Goal: Book appointment/travel/reservation

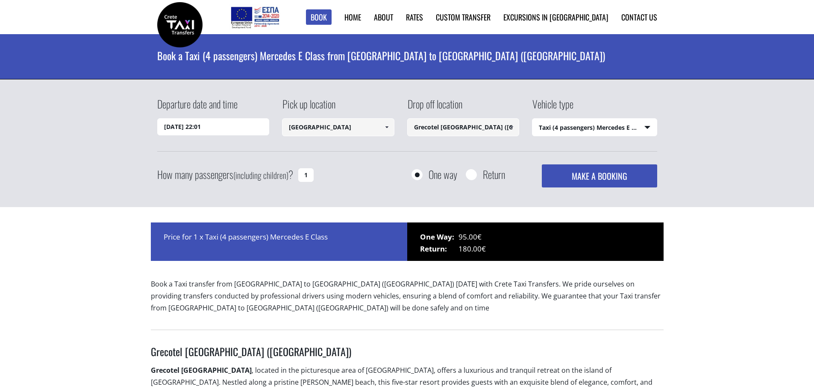
select select "540"
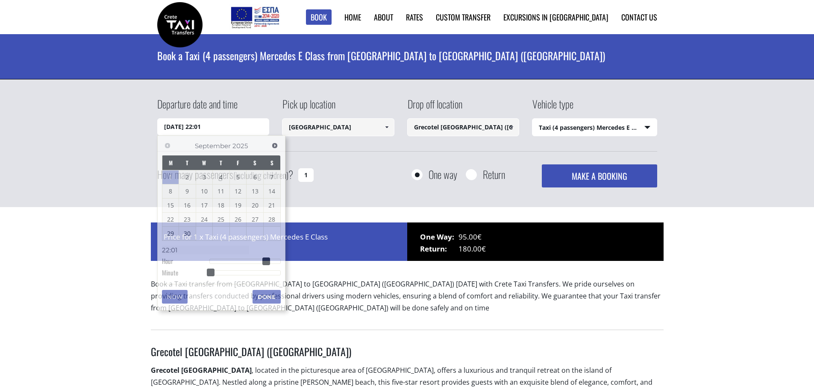
click at [229, 127] on input "[DATE] 22:01" at bounding box center [213, 126] width 112 height 17
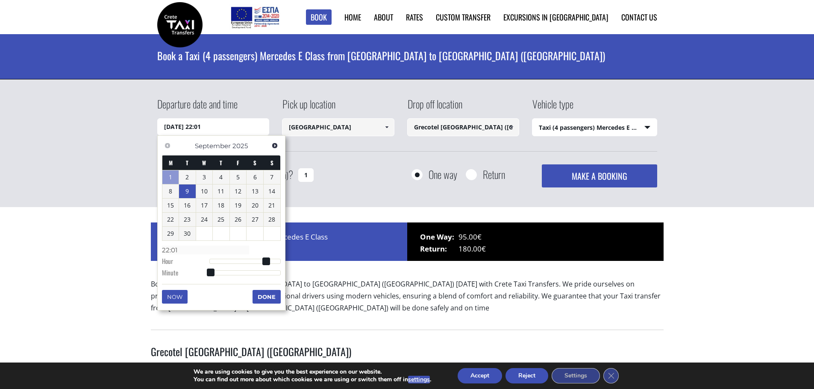
click at [190, 189] on link "9" at bounding box center [187, 192] width 17 height 14
type input "[DATE] 00:00"
click at [469, 128] on input "Grecotel [GEOGRAPHIC_DATA] ([GEOGRAPHIC_DATA])" at bounding box center [463, 127] width 112 height 18
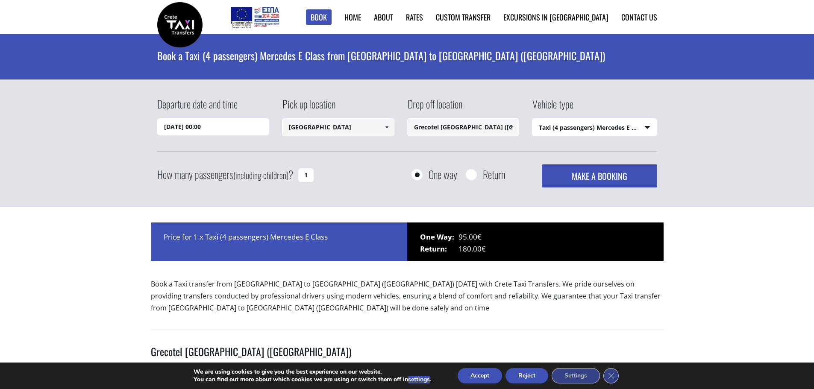
click at [442, 126] on input "Grecotel [GEOGRAPHIC_DATA] ([GEOGRAPHIC_DATA])" at bounding box center [463, 127] width 112 height 18
click at [450, 147] on link "Grecotel [GEOGRAPHIC_DATA] ([GEOGRAPHIC_DATA])" at bounding box center [452, 152] width 91 height 20
type input "Grecotel [GEOGRAPHIC_DATA] ([GEOGRAPHIC_DATA])"
click at [648, 126] on select "Select vehicle type Taxi (4 passengers) Mercedes E Class Mini Van (7 passengers…" at bounding box center [594, 128] width 124 height 18
click at [532, 119] on select "Select vehicle type Taxi (4 passengers) Mercedes E Class Mini Van (7 passengers…" at bounding box center [594, 128] width 124 height 18
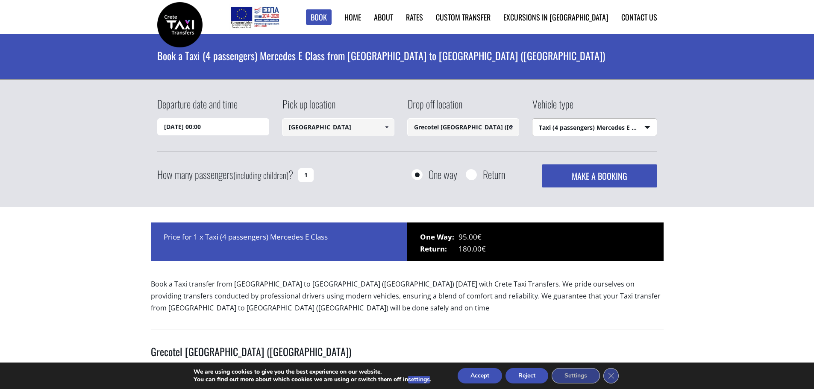
click at [308, 176] on input "1" at bounding box center [305, 175] width 15 height 14
click at [303, 176] on input "1" at bounding box center [305, 175] width 15 height 14
type input "2"
click at [475, 173] on input "Return" at bounding box center [471, 175] width 11 height 11
radio input "true"
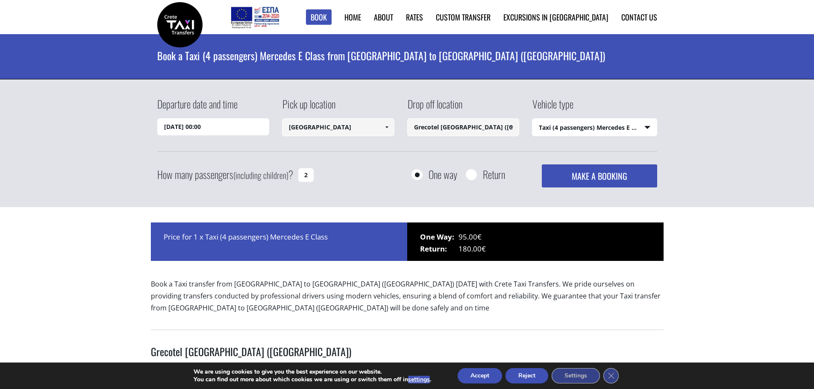
type input "Grecotel [GEOGRAPHIC_DATA] ([GEOGRAPHIC_DATA])"
type input "[GEOGRAPHIC_DATA]"
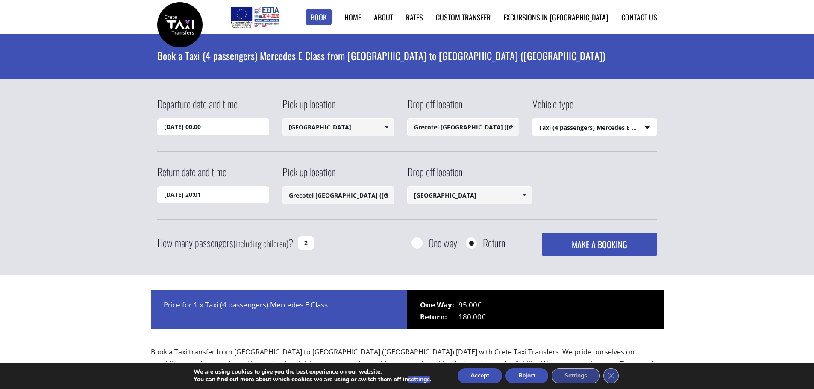
click at [240, 193] on input "[DATE] 20:01" at bounding box center [213, 194] width 112 height 17
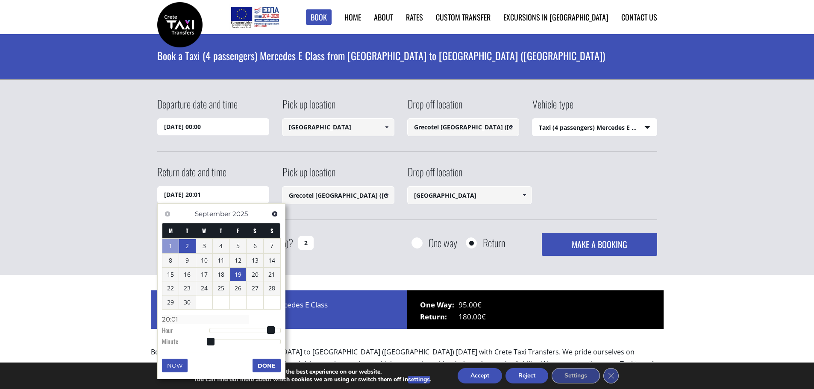
click at [238, 273] on link "19" at bounding box center [238, 275] width 17 height 14
drag, startPoint x: 265, startPoint y: 362, endPoint x: 225, endPoint y: 358, distance: 40.3
click at [225, 358] on div "Now Done" at bounding box center [221, 356] width 119 height 6
type input "[DATE] 07:01"
type input "07:01"
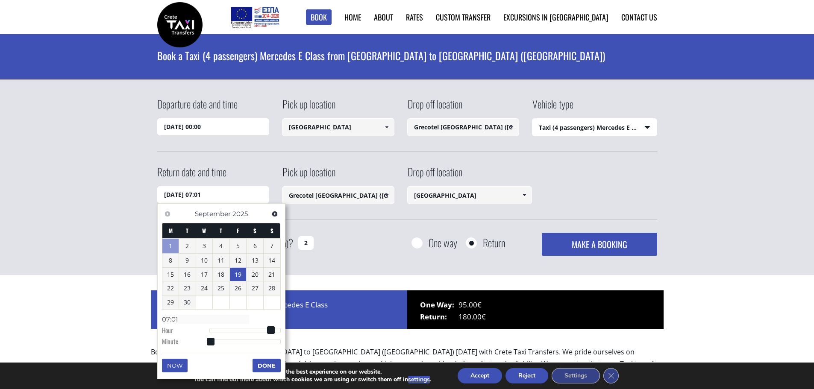
click at [232, 330] on div at bounding box center [244, 330] width 71 height 5
type input "[DATE] 06:01"
type input "06:01"
click at [226, 330] on div at bounding box center [244, 330] width 71 height 5
type input "[DATE] 07:01"
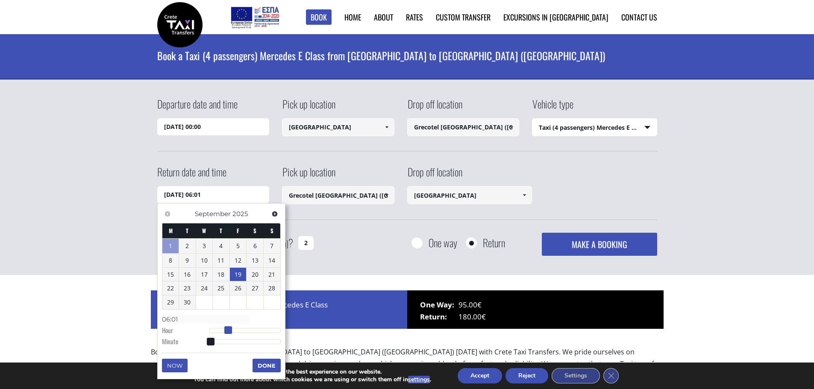
type input "07:01"
type input "[DATE] 08:01"
type input "08:01"
type input "[DATE] 09:01"
type input "09:01"
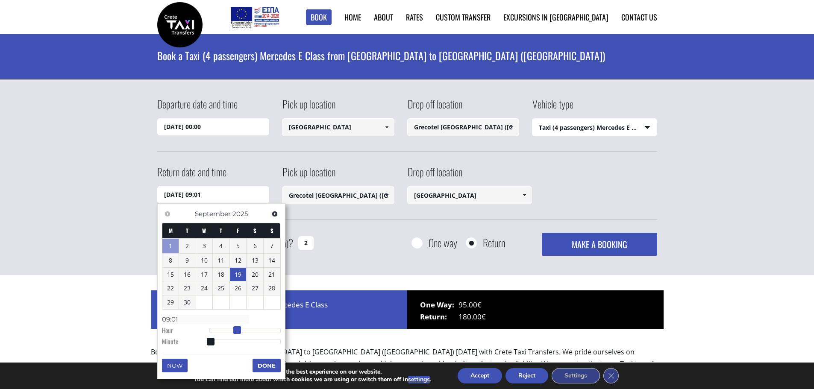
type input "[DATE] 10:01"
type input "10:01"
type input "[DATE] 11:01"
type input "11:01"
type input "[DATE] 12:01"
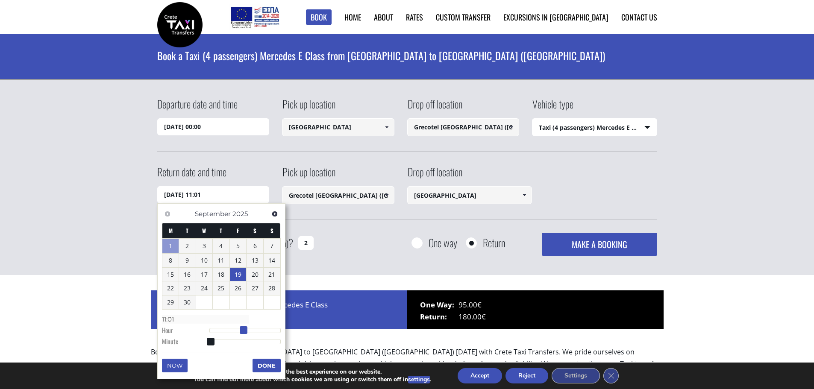
type input "12:01"
type input "[DATE] 13:01"
type input "13:01"
type input "[DATE] 14:01"
type input "14:01"
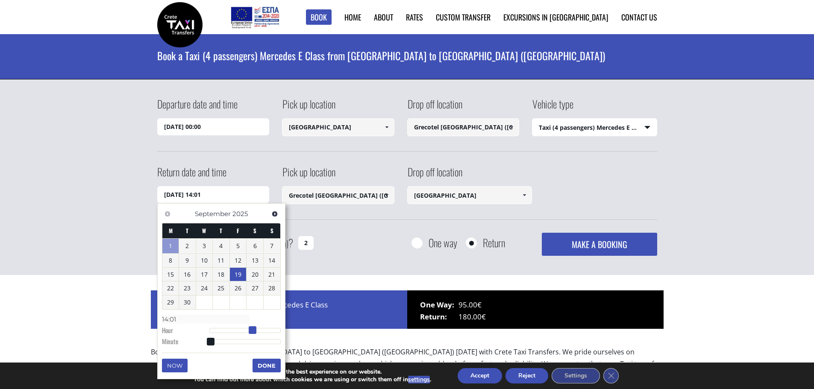
type input "[DATE] 15:01"
type input "15:01"
type input "[DATE] 16:01"
type input "16:01"
type input "[DATE] 15:01"
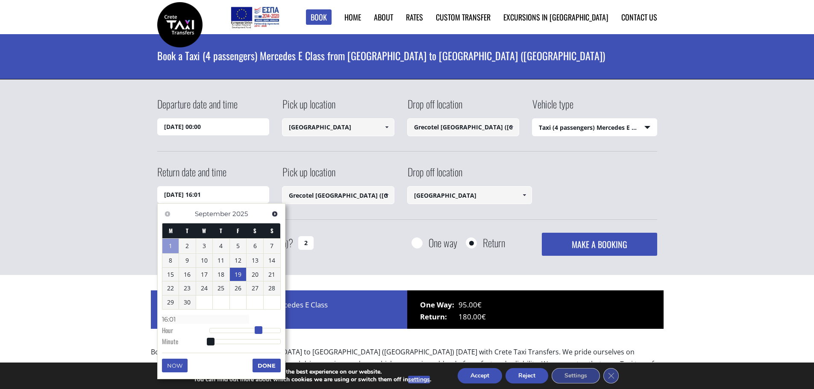
type input "15:01"
drag, startPoint x: 228, startPoint y: 329, endPoint x: 254, endPoint y: 331, distance: 26.2
click at [254, 331] on span at bounding box center [256, 330] width 8 height 8
type input "[DATE] 15:02"
type input "15:02"
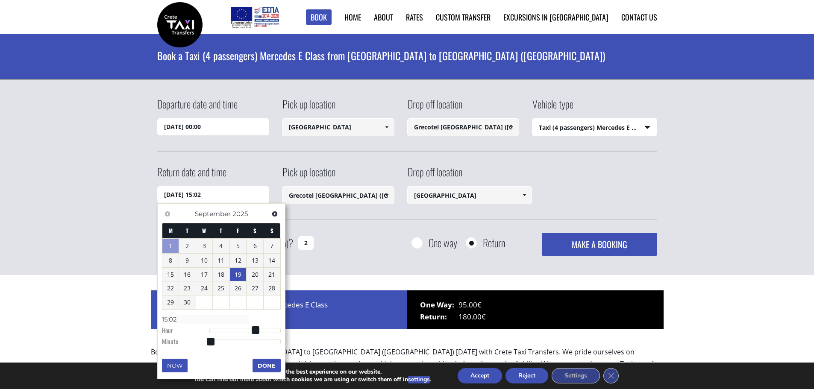
type input "[DATE] 15:03"
type input "15:03"
type input "[DATE] 15:04"
type input "15:04"
type input "[DATE] 15:05"
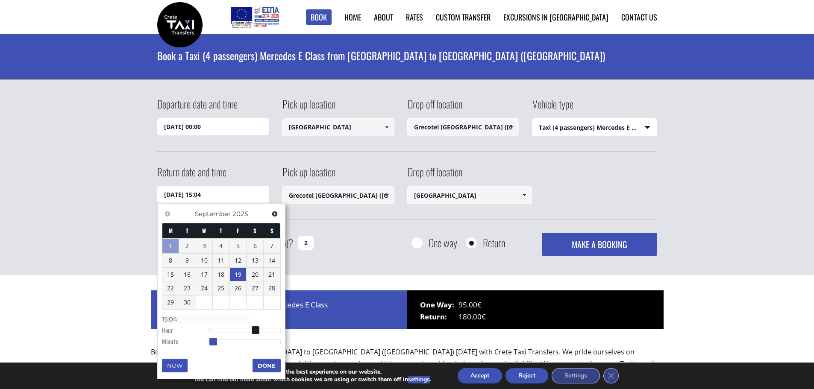
type input "15:05"
type input "[DATE] 15:06"
type input "15:06"
type input "[DATE] 15:08"
type input "15:08"
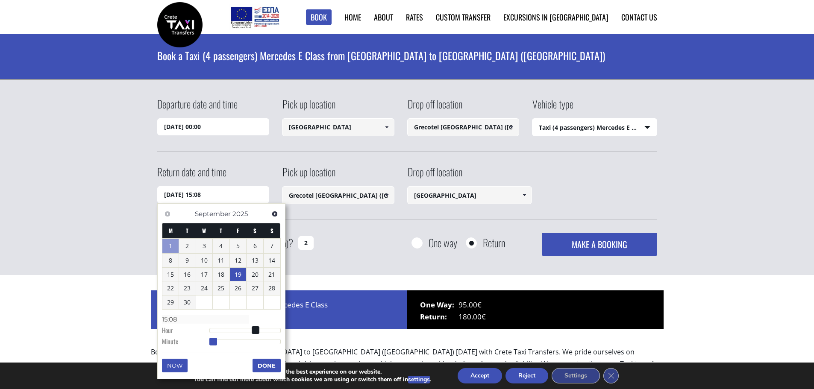
type input "[DATE] 15:09"
type input "15:09"
type input "[DATE] 15:10"
type input "15:10"
type input "[DATE] 15:11"
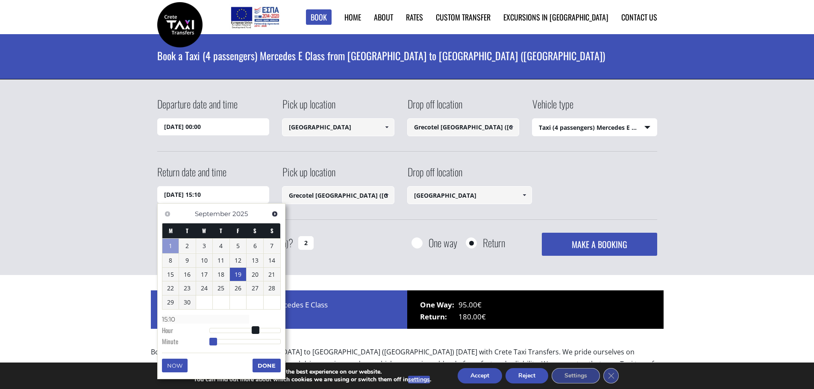
type input "15:11"
type input "[DATE] 15:12"
type input "15:12"
type input "[DATE] 15:13"
type input "15:13"
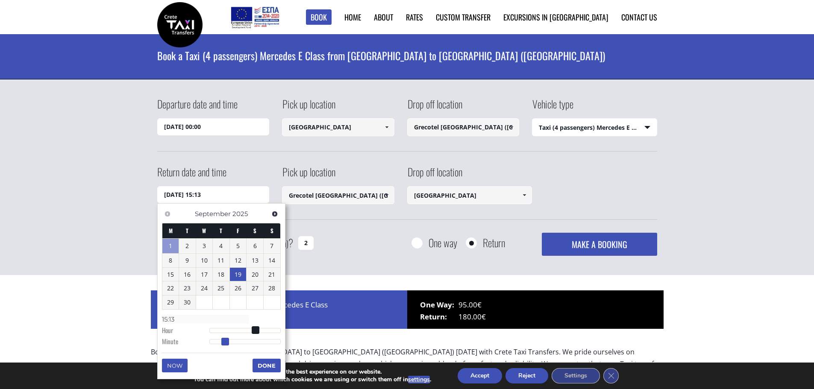
type input "[DATE] 15:14"
type input "15:14"
type input "[DATE] 15:15"
type input "15:15"
type input "[DATE] 15:16"
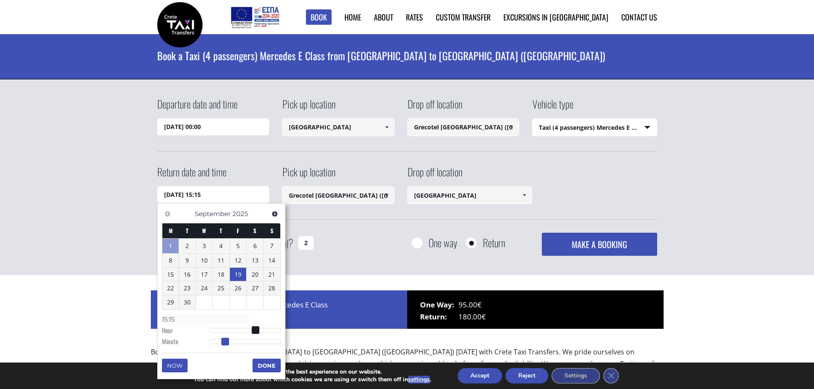
type input "15:16"
type input "[DATE] 15:17"
type input "15:17"
type input "[DATE] 15:18"
type input "15:18"
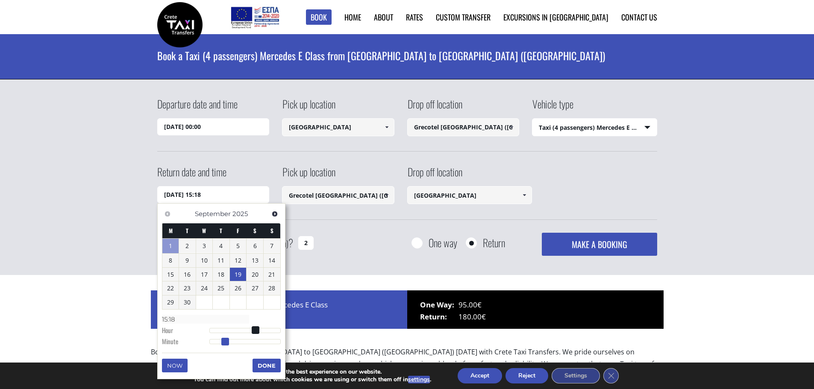
type input "[DATE] 15:19"
type input "15:19"
type input "[DATE] 15:20"
type input "15:20"
type input "[DATE] 15:21"
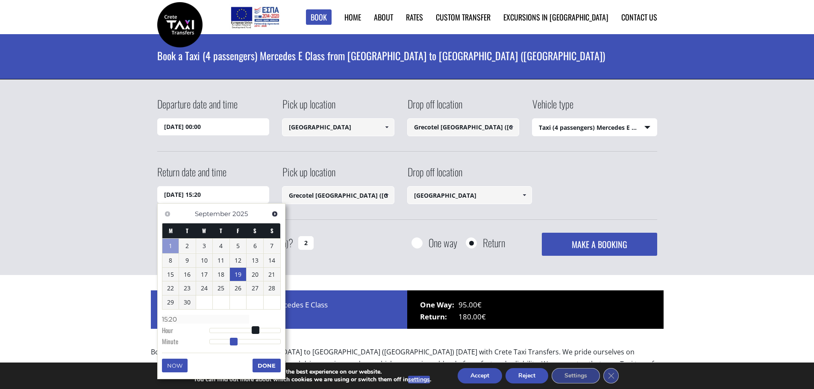
type input "15:21"
type input "[DATE] 15:22"
type input "15:22"
type input "[DATE] 15:23"
type input "15:23"
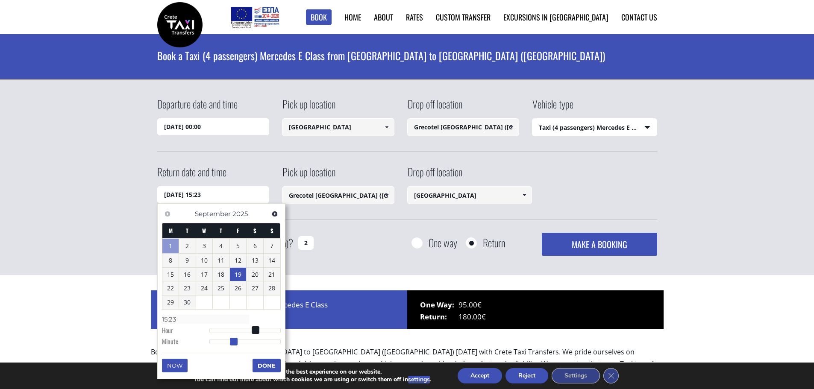
type input "[DATE] 15:24"
type input "15:24"
type input "[DATE] 15:25"
type input "15:25"
type input "[DATE] 15:26"
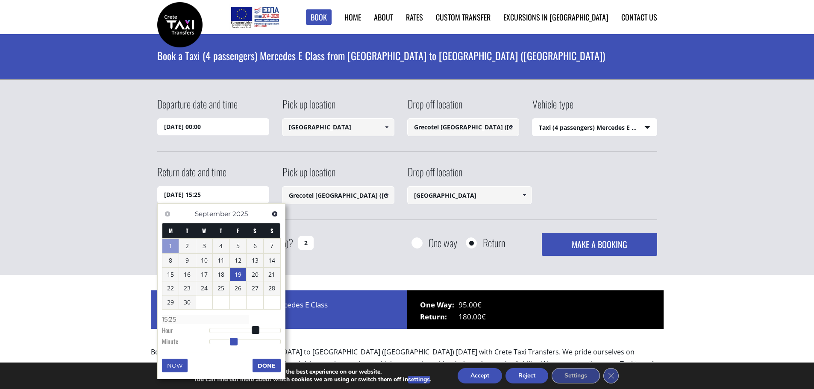
type input "15:26"
type input "[DATE] 15:28"
type input "15:28"
type input "[DATE] 15:29"
type input "15:29"
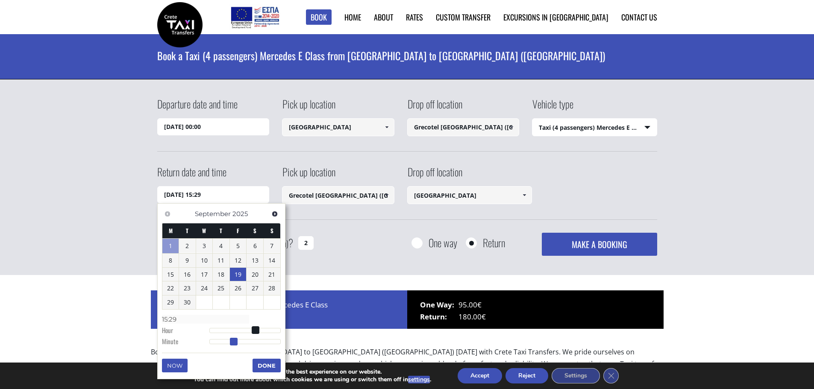
type input "[DATE] 15:30"
type input "15:30"
drag, startPoint x: 214, startPoint y: 342, endPoint x: 247, endPoint y: 342, distance: 33.3
click at [247, 342] on span at bounding box center [245, 342] width 8 height 8
click at [261, 363] on button "Done" at bounding box center [266, 366] width 28 height 14
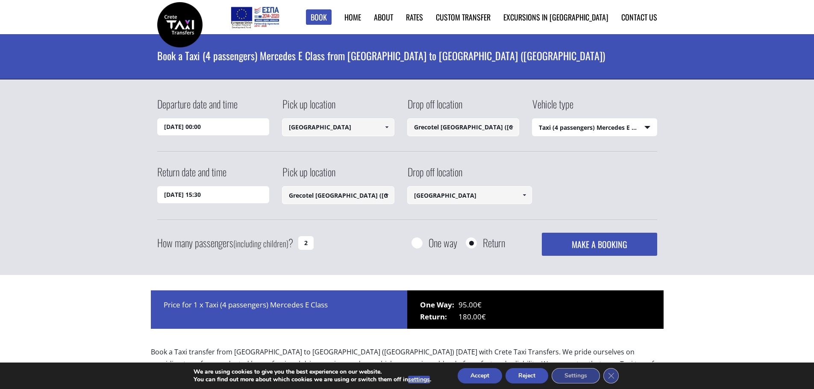
click at [220, 125] on input "[DATE] 00:00" at bounding box center [213, 126] width 112 height 17
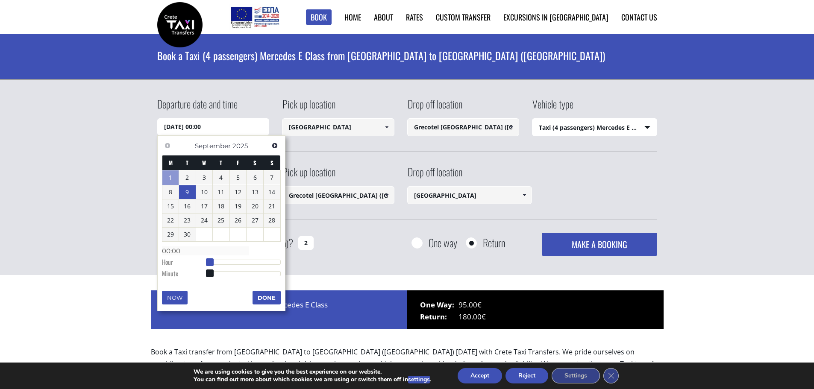
type input "[DATE] 01:00"
type input "01:00"
type input "[DATE] 02:00"
type input "02:00"
type input "[DATE] 03:00"
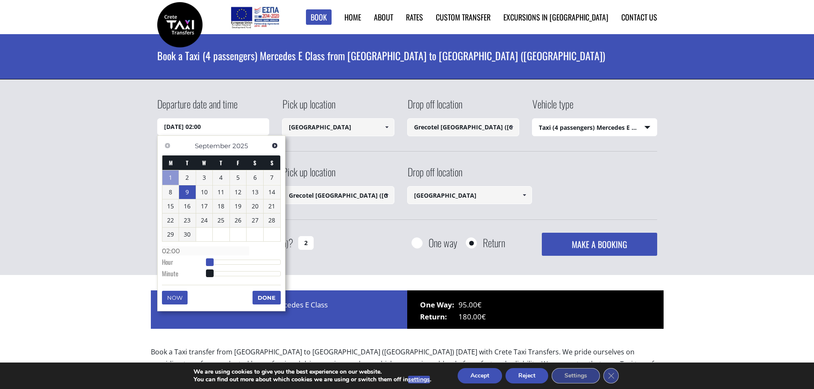
type input "03:00"
type input "[DATE] 04:00"
type input "04:00"
type input "[DATE] 05:00"
type input "05:00"
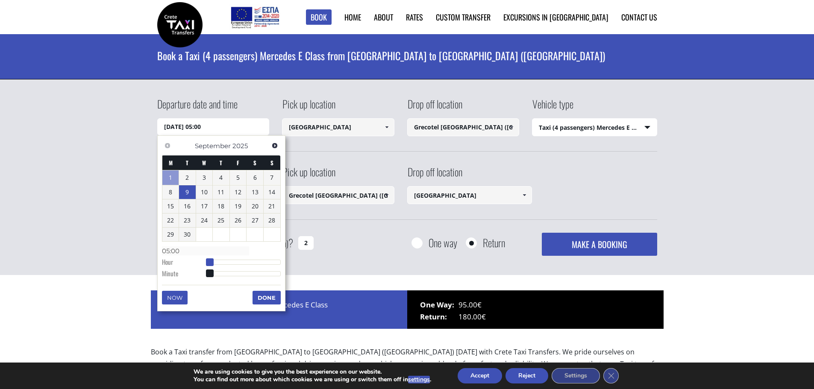
type input "[DATE] 06:00"
type input "06:00"
type input "[DATE] 07:00"
type input "07:00"
type input "[DATE] 08:00"
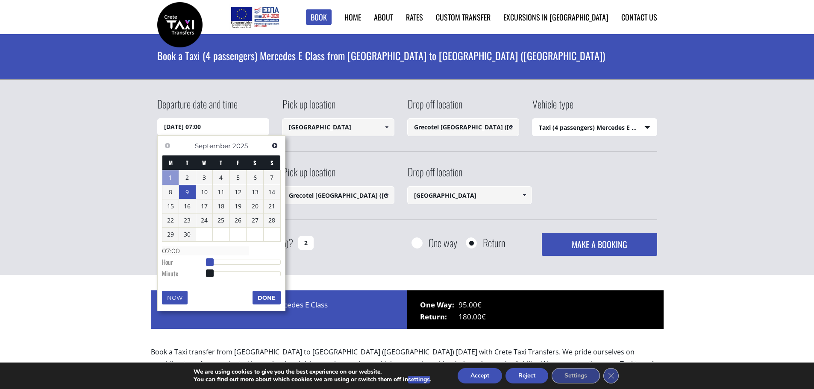
type input "08:00"
type input "[DATE] 09:00"
type input "09:00"
type input "[DATE] 10:00"
type input "10:00"
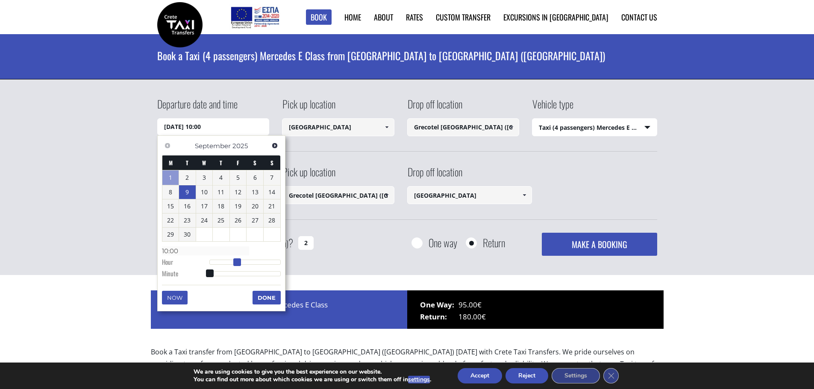
type input "[DATE] 11:00"
type input "11:00"
type input "[DATE] 12:00"
type input "12:00"
type input "[DATE] 13:00"
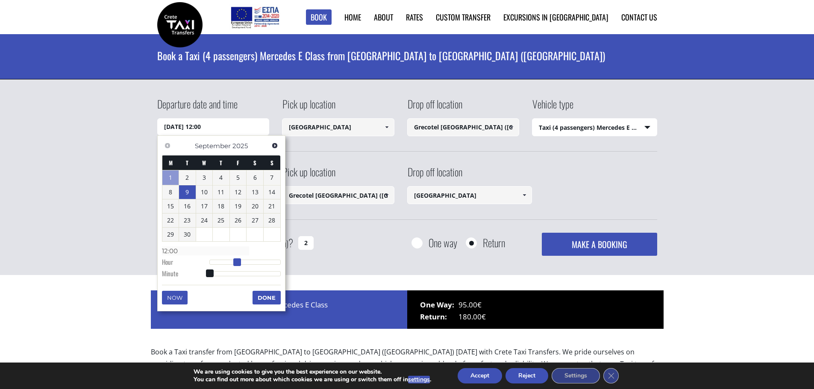
type input "13:00"
type input "[DATE] 14:00"
type input "14:00"
type input "[DATE] 13:00"
type input "13:00"
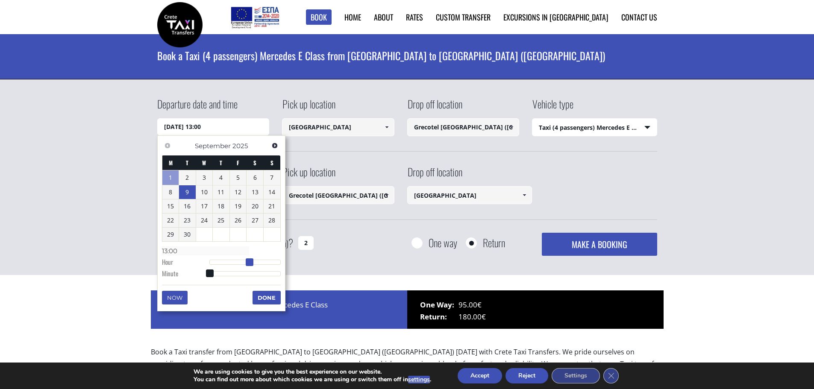
type input "[DATE] 14:00"
type input "14:00"
type input "[DATE] 15:00"
type input "15:00"
type input "[DATE] 16:00"
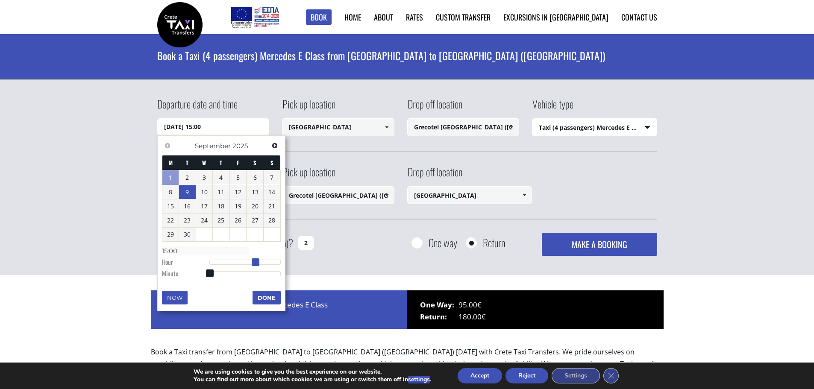
type input "16:00"
type input "[DATE] 15:00"
type input "15:00"
drag, startPoint x: 209, startPoint y: 262, endPoint x: 255, endPoint y: 263, distance: 46.6
click at [255, 263] on span at bounding box center [256, 262] width 8 height 8
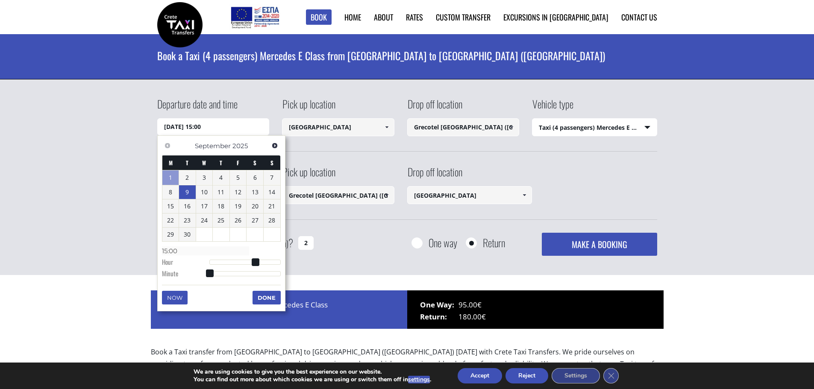
type input "[DATE] 15:01"
type input "15:01"
type input "[DATE] 15:02"
type input "15:02"
type input "[DATE] 15:04"
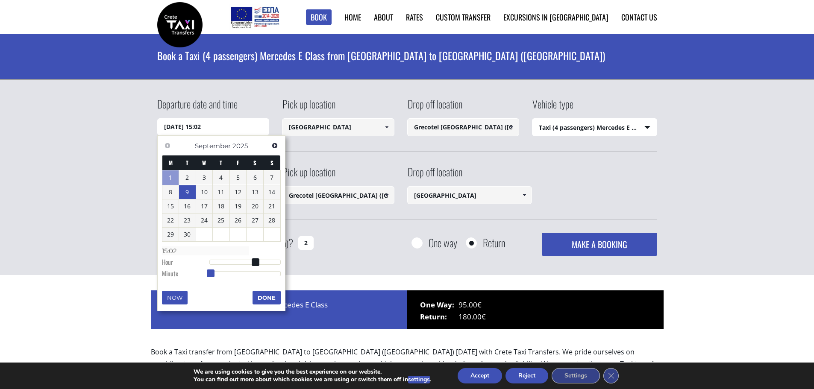
type input "15:04"
type input "[DATE] 15:10"
type input "15:10"
type input "[DATE] 15:12"
type input "15:12"
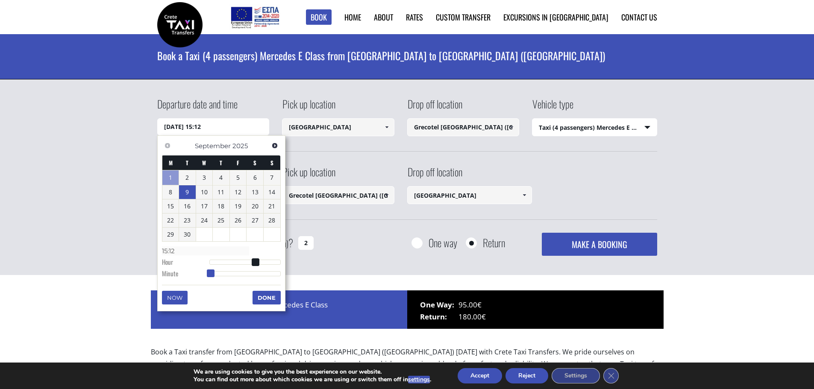
type input "[DATE] 15:15"
type input "15:15"
type input "[DATE] 15:17"
type input "15:17"
type input "[DATE] 15:19"
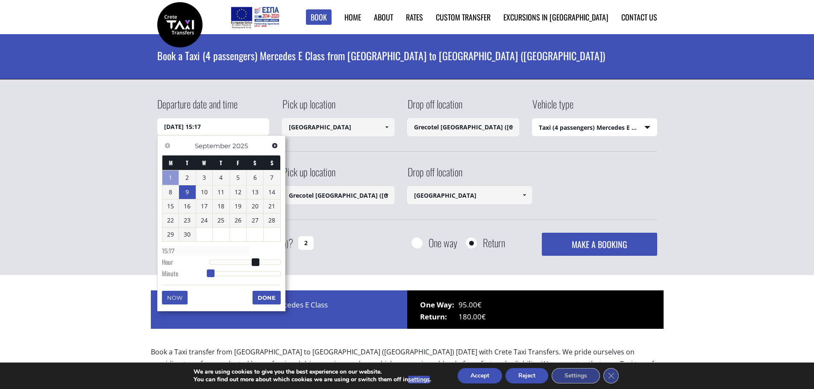
type input "15:19"
type input "[DATE] 15:21"
type input "15:21"
type input "[DATE] 15:23"
type input "15:23"
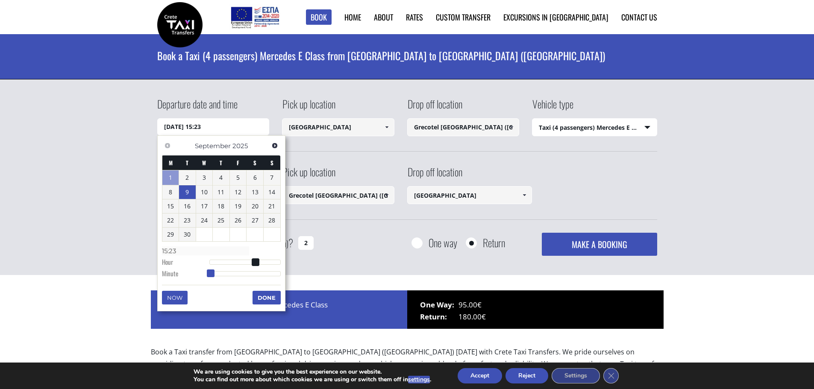
type input "[DATE] 15:27"
type input "15:27"
type input "[DATE] 15:29"
type input "15:29"
type input "[DATE] 15:30"
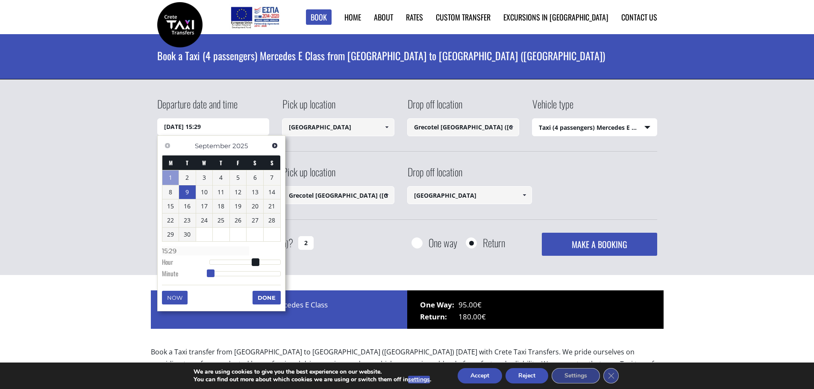
type input "15:30"
type input "[DATE] 15:31"
type input "15:31"
type input "[DATE] 15:32"
type input "15:32"
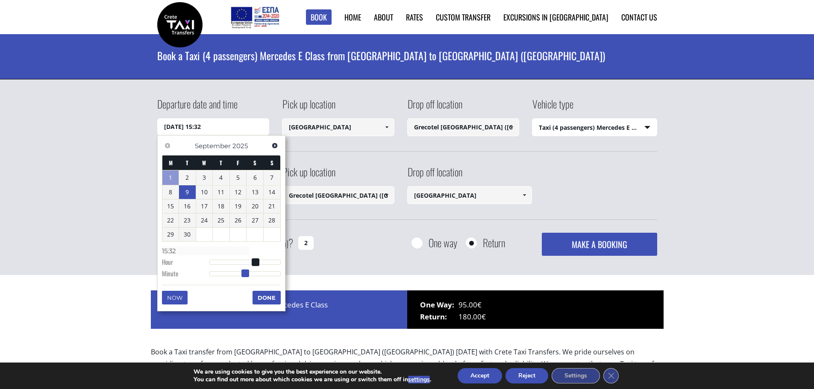
type input "[DATE] 15:33"
type input "15:33"
type input "[DATE] 15:34"
type input "15:34"
type input "[DATE] 15:35"
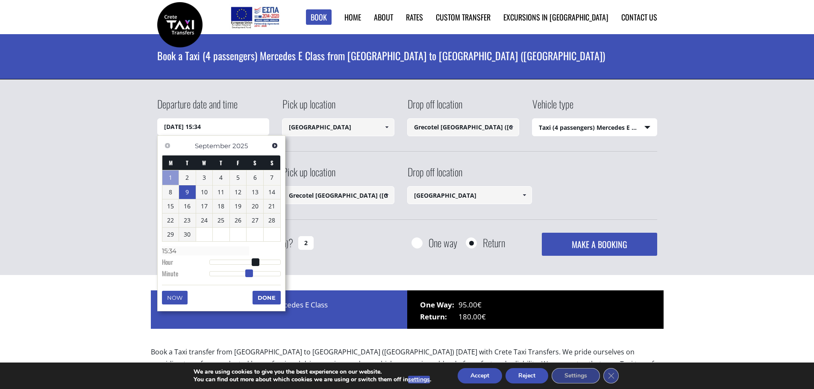
type input "15:35"
type input "[DATE] 15:36"
type input "15:36"
type input "[DATE] 15:37"
type input "15:37"
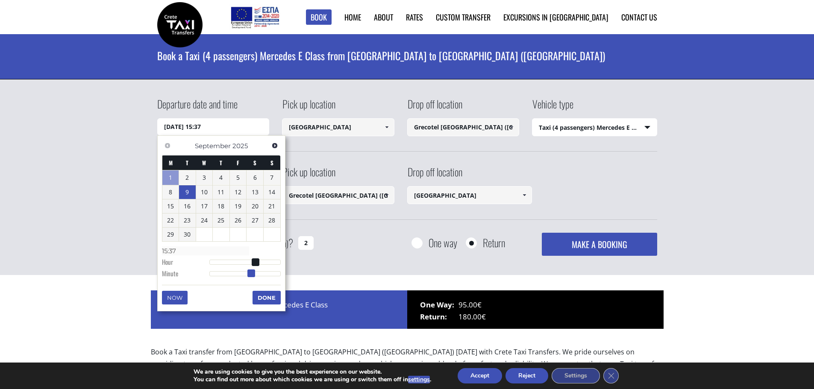
type input "[DATE] 15:38"
type input "15:38"
type input "[DATE] 15:39"
type input "15:39"
type input "[DATE] 15:40"
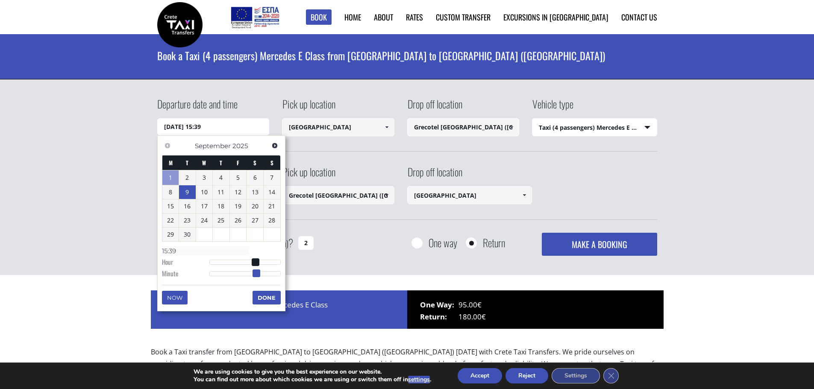
type input "15:40"
type input "[DATE] 15:41"
type input "15:41"
type input "[DATE] 15:42"
type input "15:42"
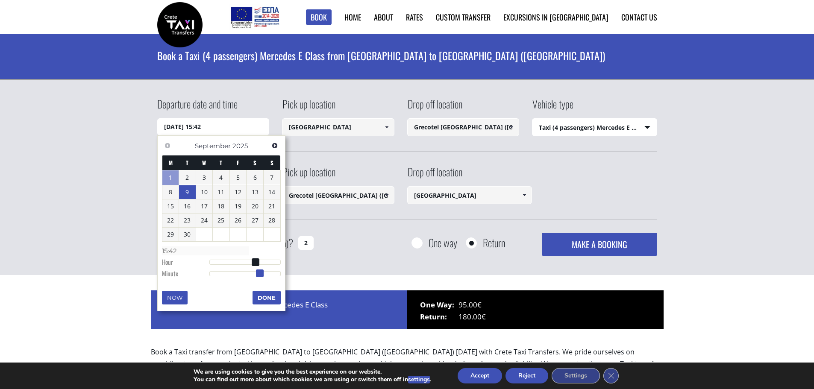
type input "[DATE] 15:43"
type input "15:43"
type input "[DATE] 15:44"
type input "15:44"
type input "[DATE] 15:45"
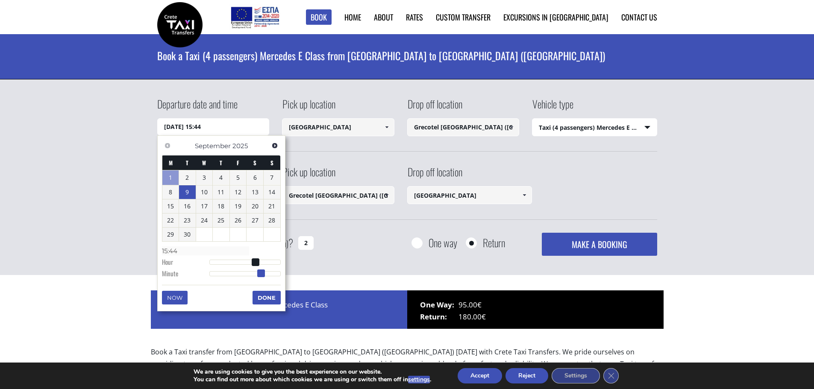
type input "15:45"
type input "[DATE] 15:46"
type input "15:46"
type input "[DATE] 15:47"
type input "15:47"
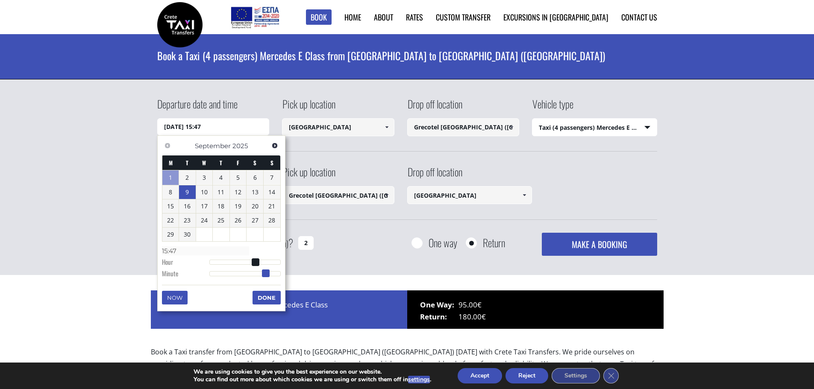
type input "[DATE] 15:46"
type input "15:46"
type input "[DATE] 15:47"
type input "15:47"
type input "[DATE] 15:48"
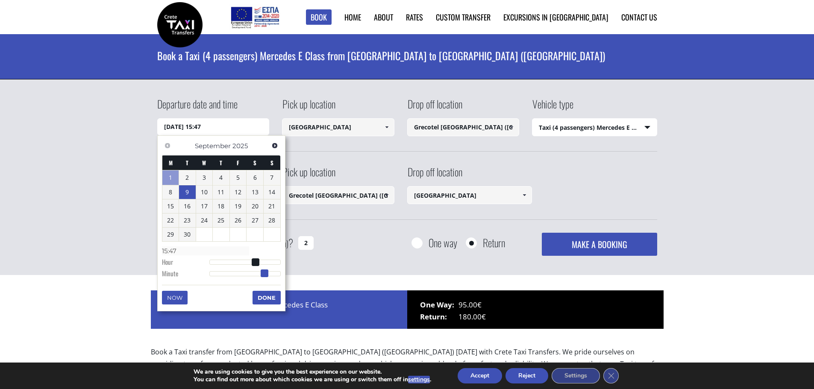
type input "15:48"
type input "[DATE] 15:47"
type input "15:47"
type input "[DATE] 15:46"
type input "15:46"
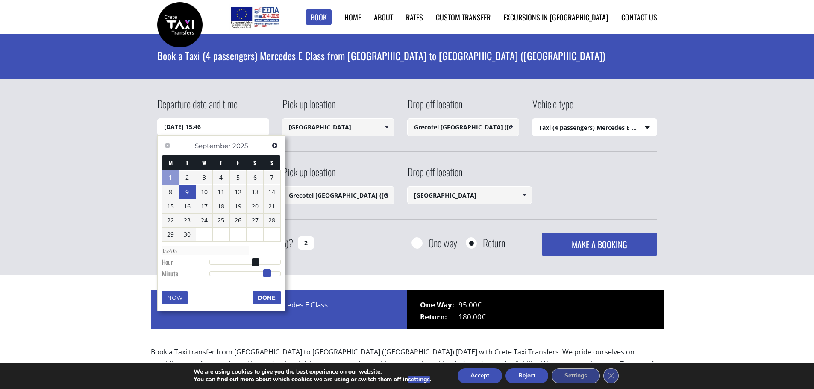
type input "[DATE] 15:45"
type input "15:45"
type input "[DATE] 15:44"
type input "15:44"
type input "[DATE] 15:43"
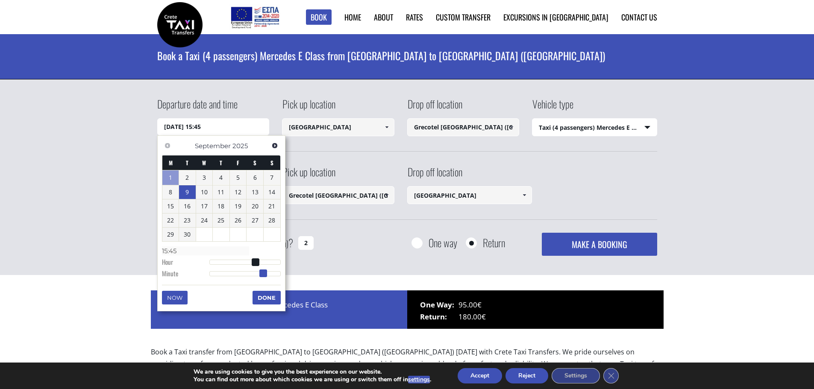
drag, startPoint x: 210, startPoint y: 272, endPoint x: 264, endPoint y: 273, distance: 54.3
click at [264, 273] on span at bounding box center [263, 274] width 8 height 8
click at [271, 295] on button "Done" at bounding box center [266, 298] width 28 height 14
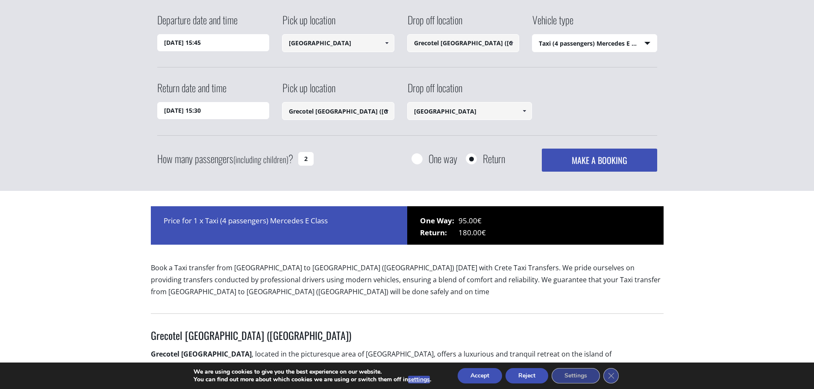
scroll to position [85, 0]
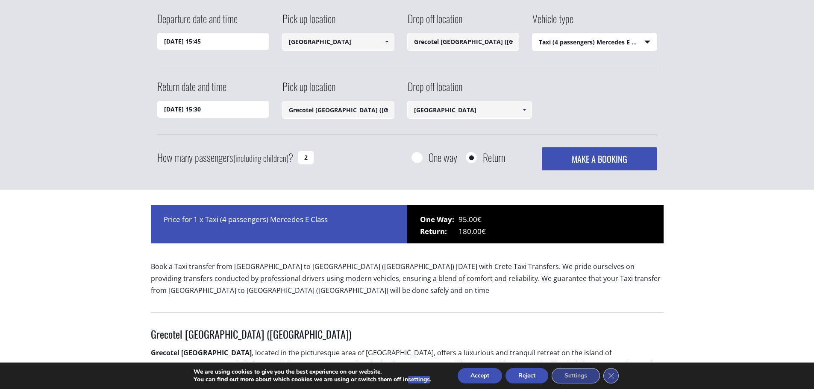
click at [481, 44] on input "Grecotel [GEOGRAPHIC_DATA] ([GEOGRAPHIC_DATA])" at bounding box center [463, 42] width 112 height 18
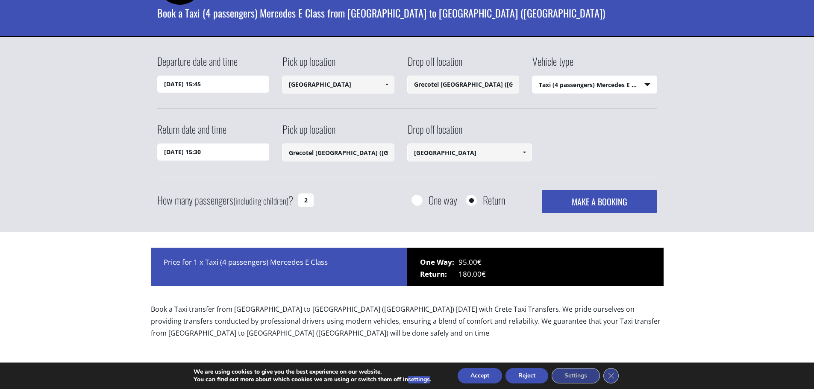
scroll to position [0, 0]
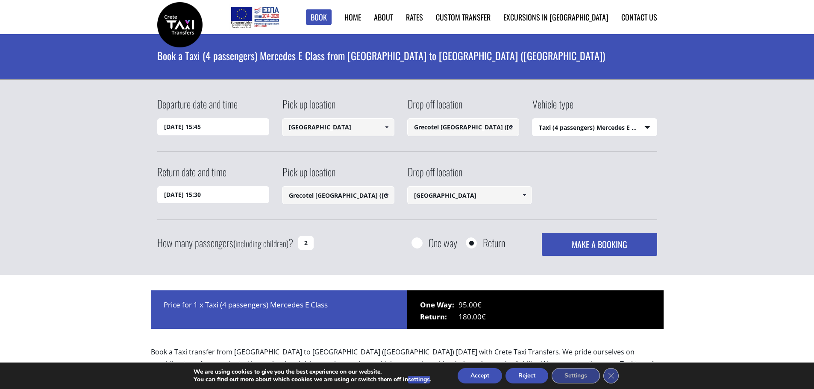
click at [510, 125] on span at bounding box center [511, 127] width 7 height 7
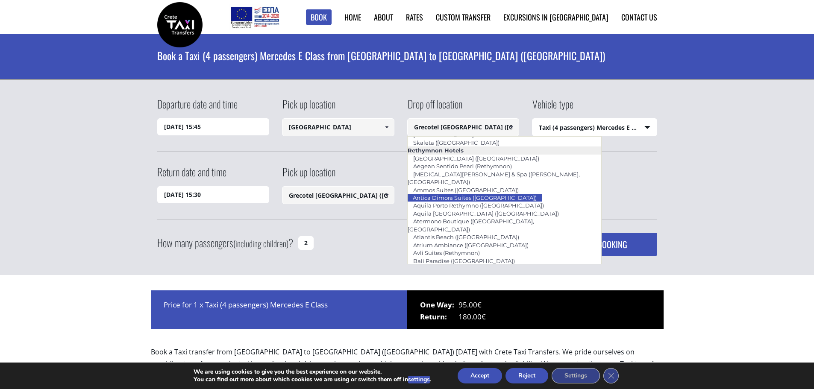
scroll to position [1448, 0]
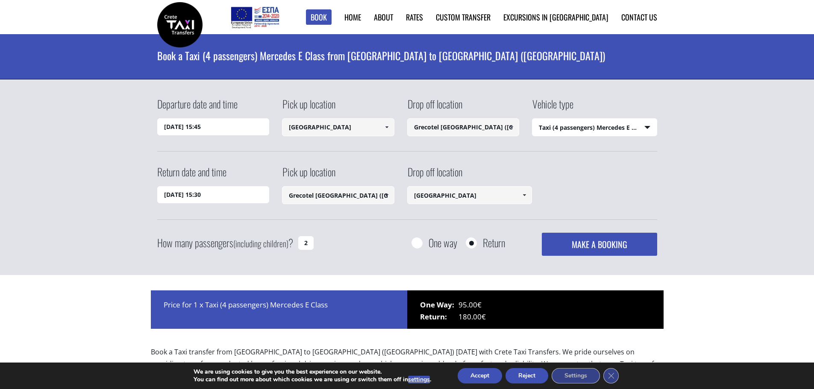
click at [649, 129] on select "Select vehicle type Taxi (4 passengers) Mercedes E Class Mini Van (7 passengers…" at bounding box center [594, 128] width 124 height 18
click at [645, 127] on select "Select vehicle type Taxi (4 passengers) Mercedes E Class Mini Van (7 passengers…" at bounding box center [594, 128] width 124 height 18
click at [593, 243] on button "MAKE A BOOKING" at bounding box center [599, 244] width 115 height 23
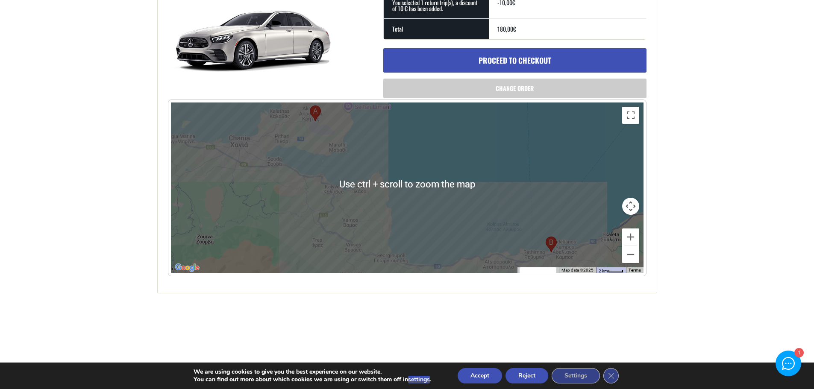
scroll to position [299, 0]
